Goal: Task Accomplishment & Management: Complete application form

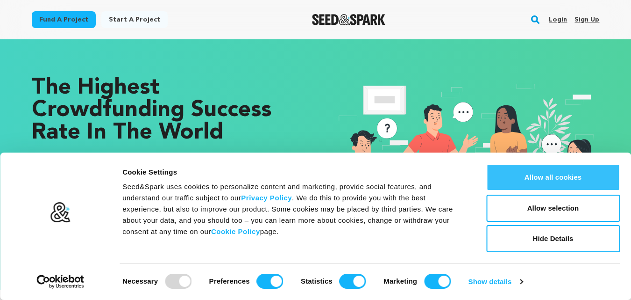
click at [541, 175] on button "Allow all cookies" at bounding box center [554, 177] width 134 height 27
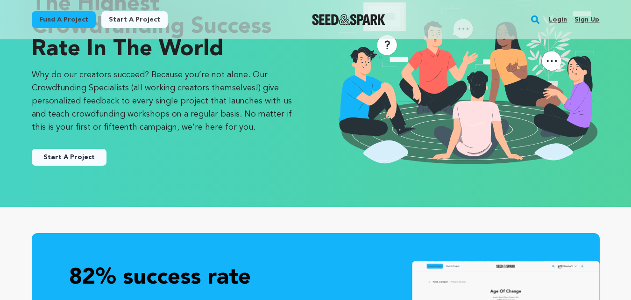
scroll to position [140, 0]
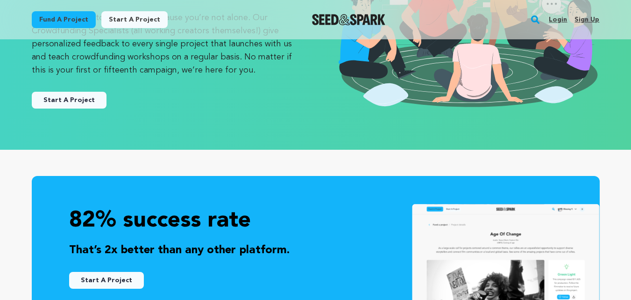
click at [48, 98] on link "Start A Project" at bounding box center [69, 100] width 75 height 17
